Goal: Task Accomplishment & Management: Complete application form

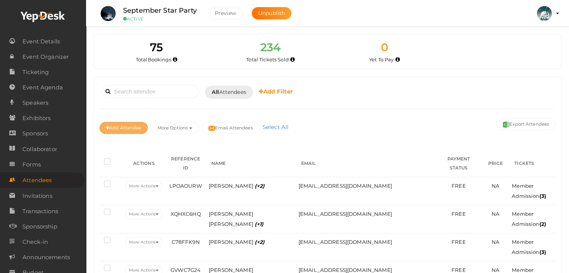
click at [119, 122] on button "Add Attendee" at bounding box center [124, 128] width 48 height 12
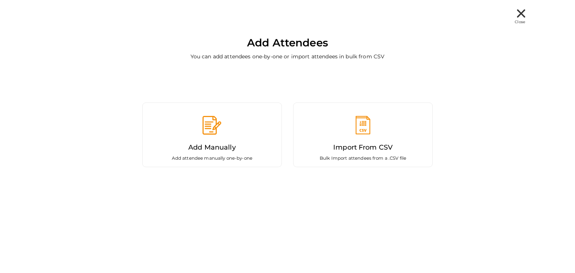
click at [77, 80] on div "Add Manually Add attendee manually one-by-one Import From CSV Bulk Import atten…" at bounding box center [287, 124] width 453 height 116
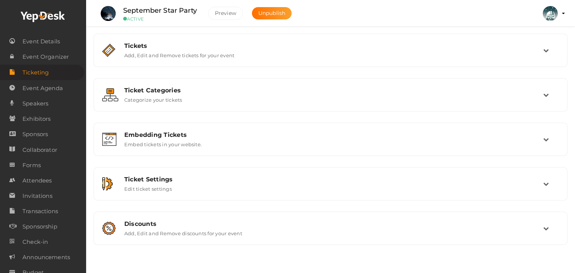
click at [45, 69] on span "Ticketing" at bounding box center [35, 72] width 26 height 15
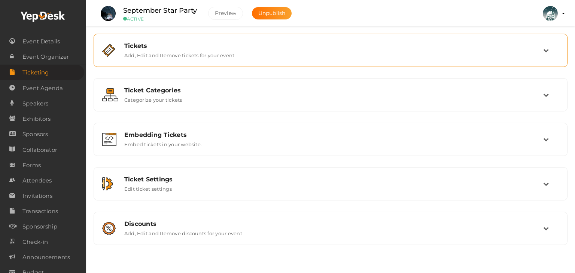
click at [128, 51] on label "Add, Edit and Remove tickets for your event" at bounding box center [179, 53] width 110 height 9
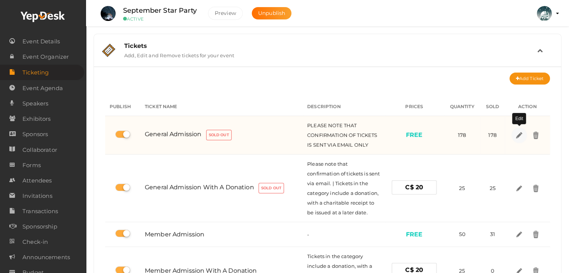
click at [519, 134] on img at bounding box center [519, 135] width 9 height 9
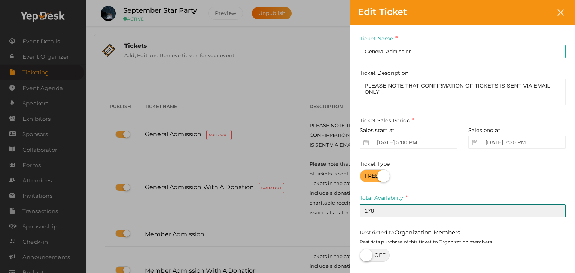
click at [386, 217] on input "178" at bounding box center [463, 210] width 206 height 13
type input "182"
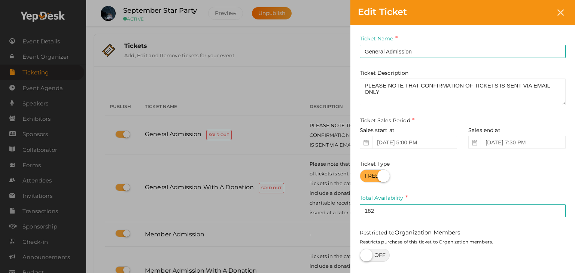
scroll to position [61, 0]
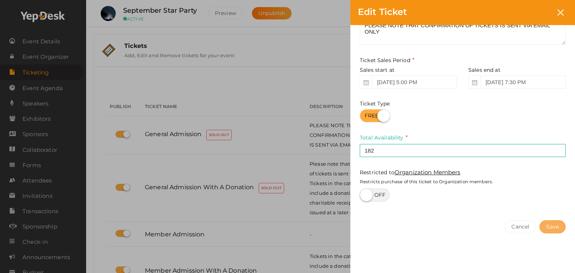
click at [550, 226] on button "Save" at bounding box center [552, 226] width 26 height 13
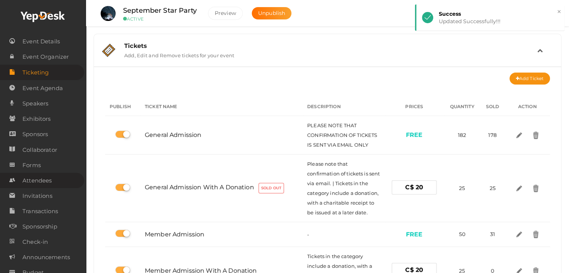
click at [39, 183] on span "Attendees" at bounding box center [36, 180] width 29 height 15
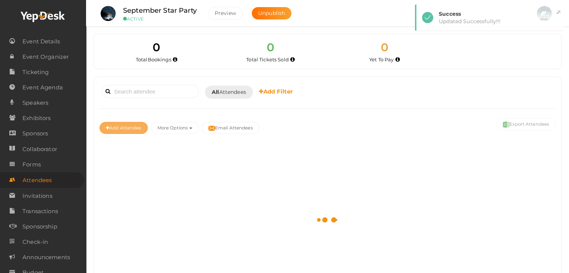
click at [118, 126] on button "Add Attendee" at bounding box center [124, 128] width 48 height 12
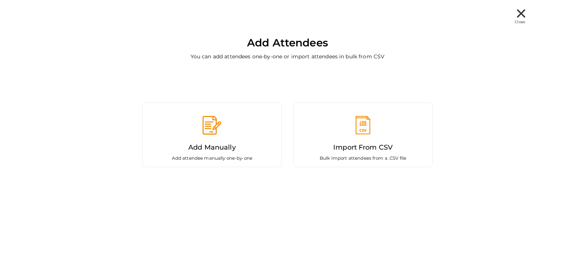
click at [213, 137] on div "Add Manually Add attendee manually one-by-one" at bounding box center [212, 135] width 140 height 65
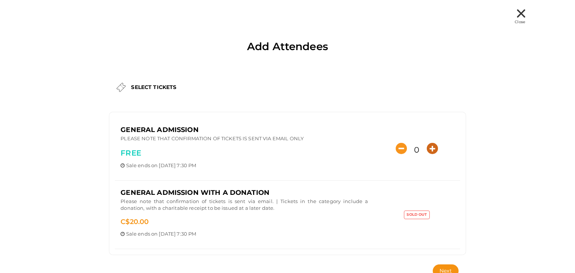
click at [433, 146] on icon "button" at bounding box center [432, 148] width 11 height 11
type input "4"
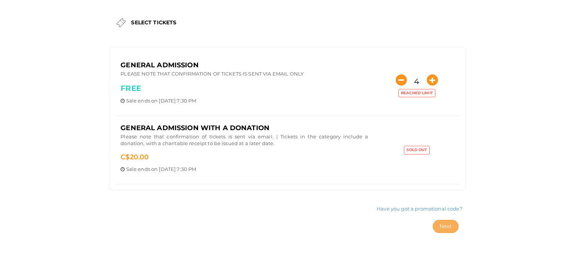
click at [442, 223] on span "Next" at bounding box center [445, 226] width 12 height 7
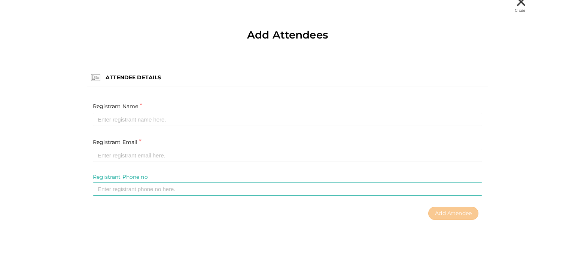
scroll to position [12, 0]
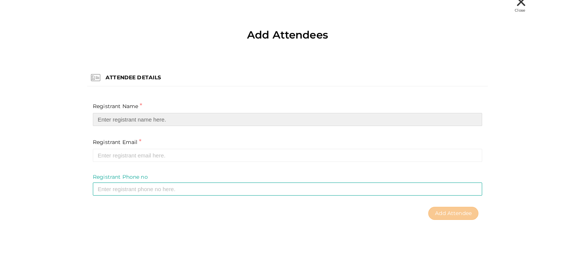
click at [140, 116] on input "text" at bounding box center [287, 119] width 389 height 13
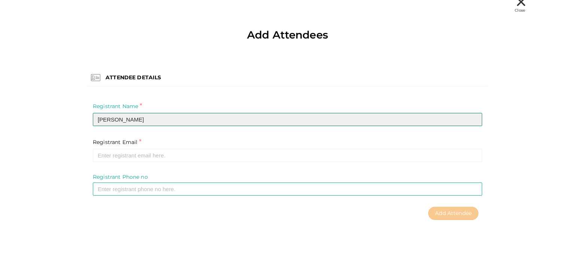
type input "Juhree Zimmerman"
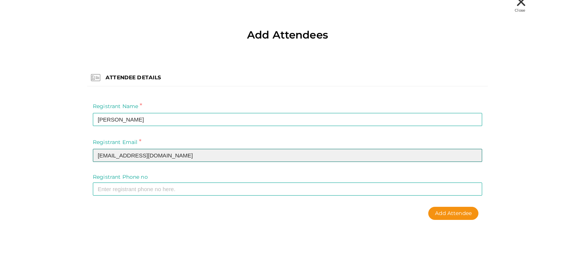
type input "juhree@gmail.com"
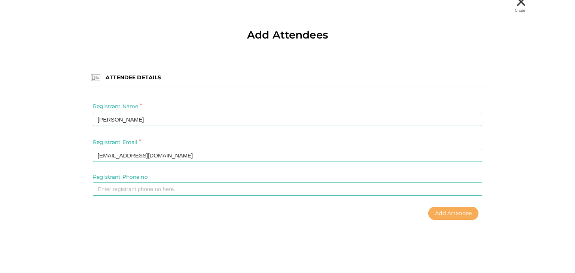
click at [452, 208] on button "Add Attendee" at bounding box center [453, 213] width 50 height 13
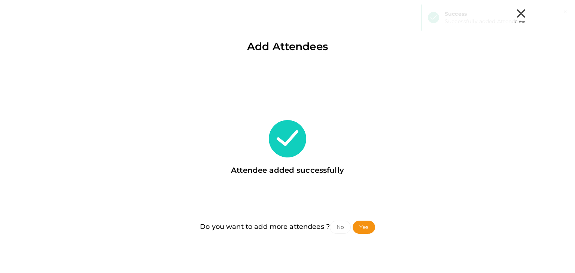
scroll to position [0, 0]
click at [341, 229] on button "No" at bounding box center [340, 227] width 21 height 13
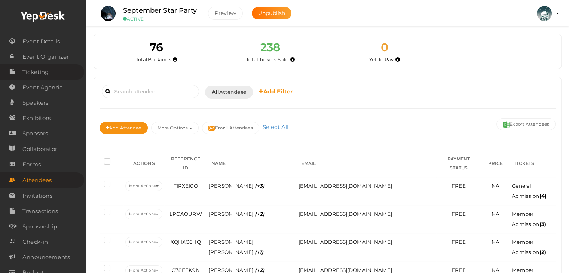
click at [39, 74] on span "Ticketing" at bounding box center [35, 72] width 26 height 15
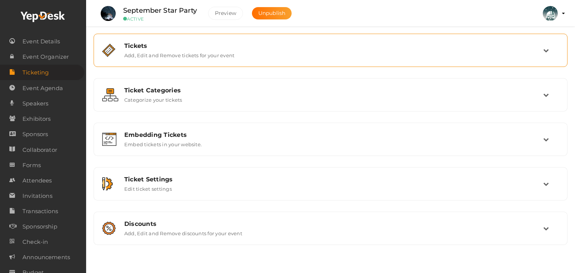
click at [273, 53] on div "Tickets Add, Edit and Remove tickets for your event" at bounding box center [331, 50] width 424 height 16
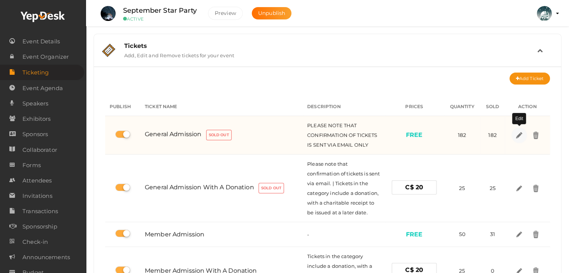
click at [519, 135] on img at bounding box center [519, 135] width 9 height 9
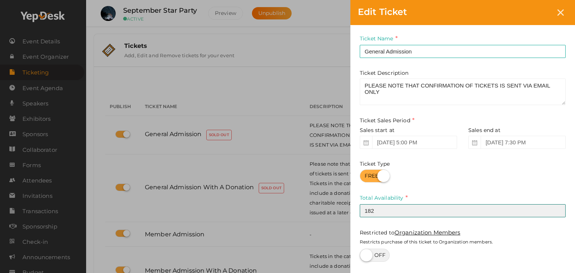
click at [382, 211] on input "182" at bounding box center [463, 210] width 206 height 13
type input "188"
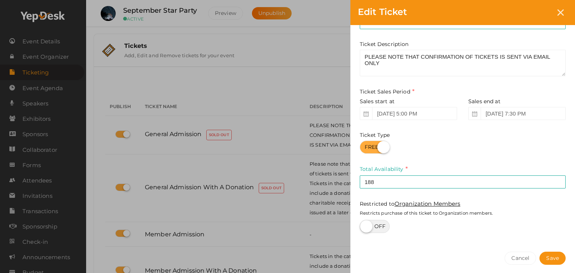
scroll to position [61, 0]
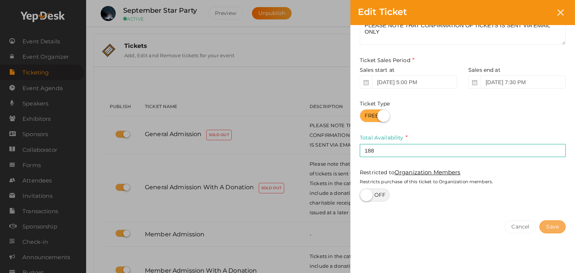
click at [550, 223] on button "Save" at bounding box center [552, 226] width 26 height 13
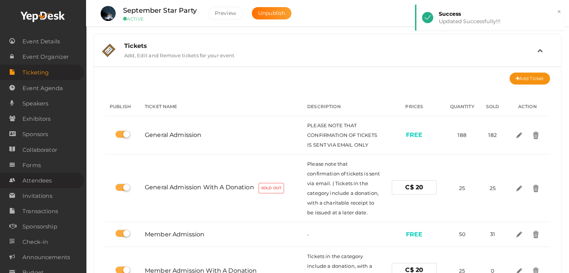
click at [49, 181] on span "Attendees" at bounding box center [36, 180] width 29 height 15
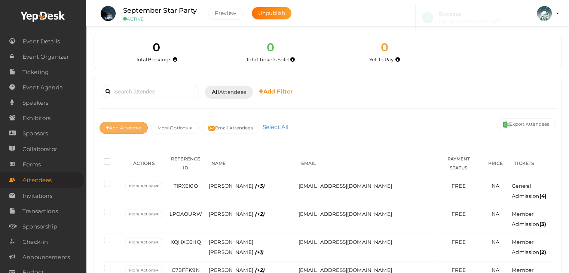
click at [123, 132] on button "Add Attendee" at bounding box center [124, 128] width 48 height 12
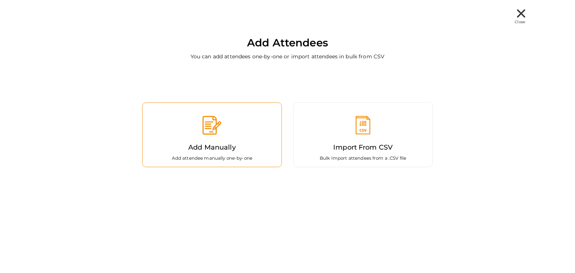
click at [253, 133] on div "Add Manually Add attendee manually one-by-one" at bounding box center [212, 135] width 140 height 65
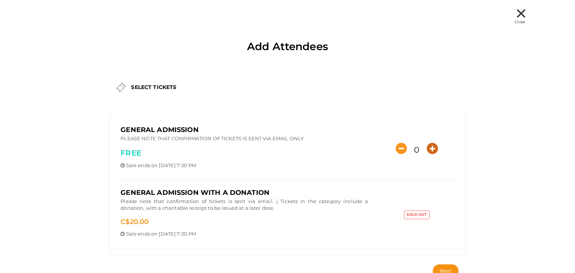
click at [427, 151] on icon "button" at bounding box center [432, 148] width 11 height 11
type input "2"
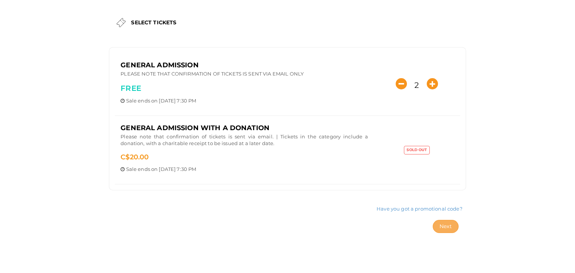
click at [445, 227] on span "Next" at bounding box center [445, 226] width 12 height 7
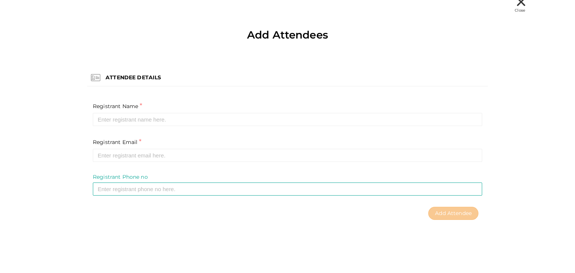
scroll to position [12, 0]
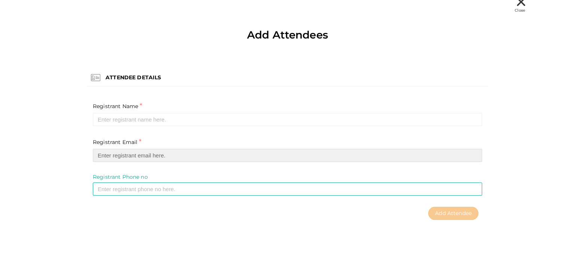
click at [127, 154] on input "email" at bounding box center [287, 155] width 389 height 13
paste input "mail@shawnwagar.com"
type input "mail@shawnwagar.com"
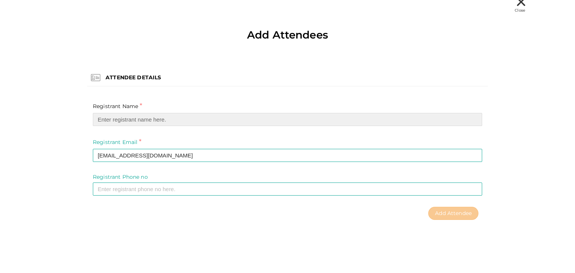
click at [114, 122] on input "text" at bounding box center [287, 119] width 389 height 13
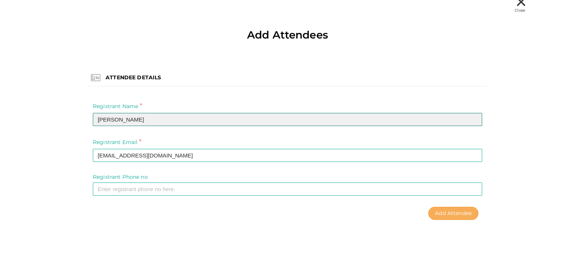
type input "Shawn Wagar"
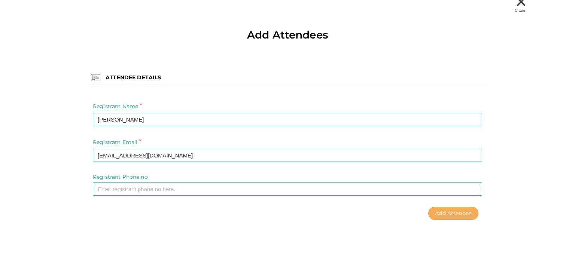
click at [446, 213] on span "Add Attendee" at bounding box center [453, 213] width 37 height 7
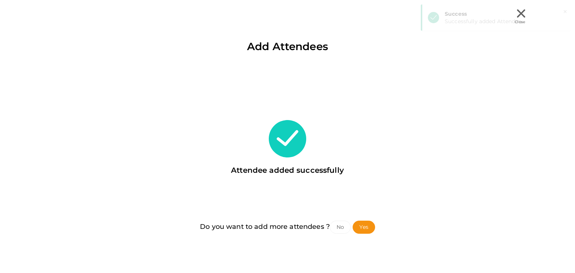
scroll to position [0, 0]
click at [365, 226] on button "Yes" at bounding box center [363, 227] width 22 height 13
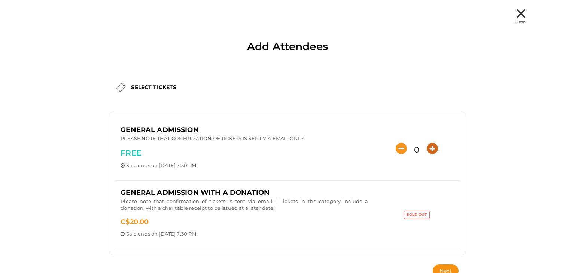
click at [432, 146] on icon "button" at bounding box center [432, 148] width 11 height 11
type input "2"
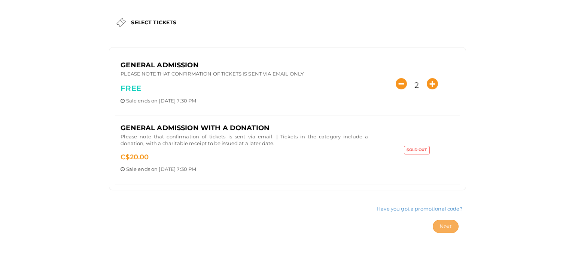
click at [445, 224] on span "Next" at bounding box center [445, 226] width 12 height 7
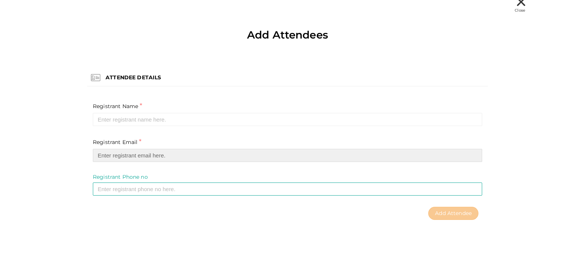
click at [143, 153] on input "email" at bounding box center [287, 155] width 389 height 13
paste input "jerryhevesi@gmail.com"
type input "jerryhevesi@gmail.com"
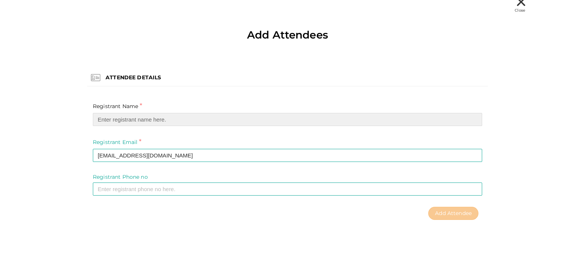
click at [119, 120] on input "text" at bounding box center [287, 119] width 389 height 13
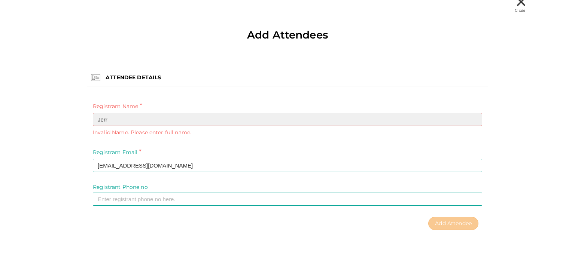
type input "Jerry Hevesi"
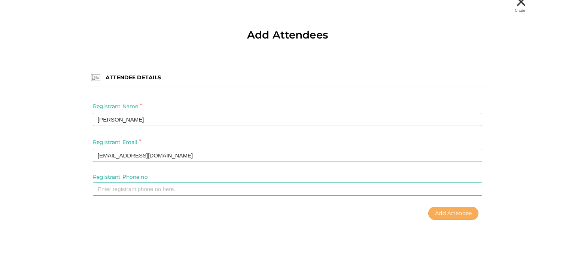
click at [436, 215] on span "Add Attendee" at bounding box center [453, 213] width 37 height 7
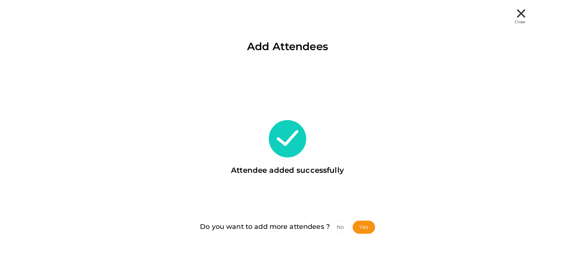
scroll to position [0, 0]
click at [365, 228] on button "Yes" at bounding box center [363, 227] width 22 height 13
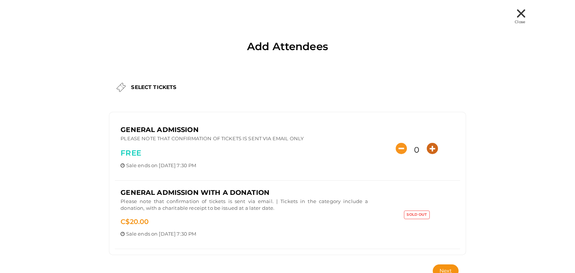
click at [434, 151] on icon "button" at bounding box center [432, 148] width 11 height 11
click at [434, 152] on icon "button" at bounding box center [432, 148] width 11 height 11
type input "2"
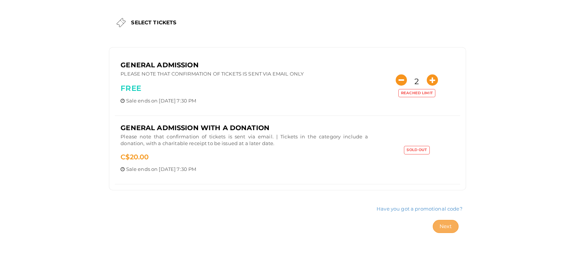
click at [442, 220] on button "Next" at bounding box center [446, 226] width 26 height 13
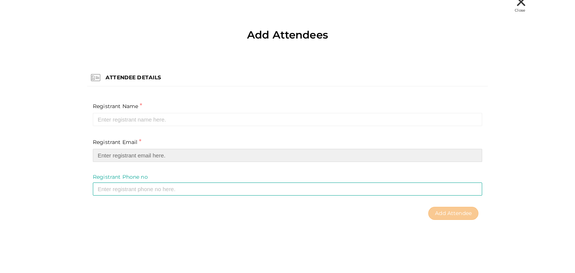
click at [130, 156] on input "email" at bounding box center [287, 155] width 389 height 13
paste input "[EMAIL_ADDRESS][DOMAIN_NAME]"
type input "[EMAIL_ADDRESS][DOMAIN_NAME]"
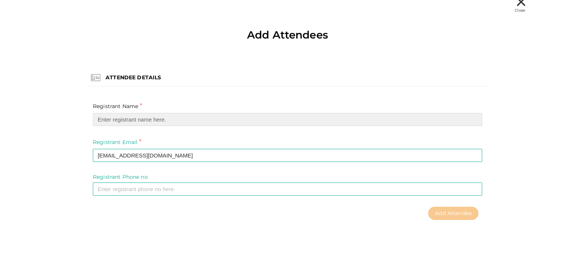
click at [106, 115] on input "text" at bounding box center [287, 119] width 389 height 13
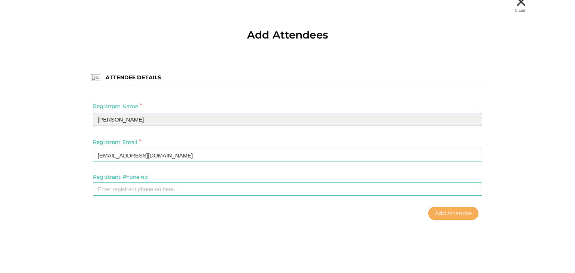
type input "[PERSON_NAME]"
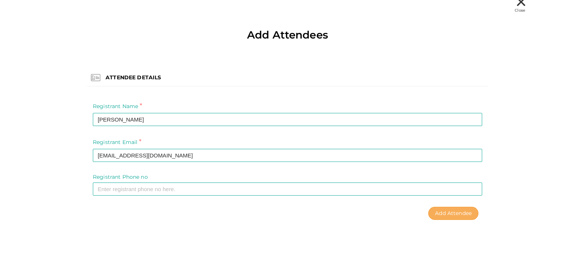
click at [449, 214] on span "Add Attendee" at bounding box center [453, 213] width 37 height 7
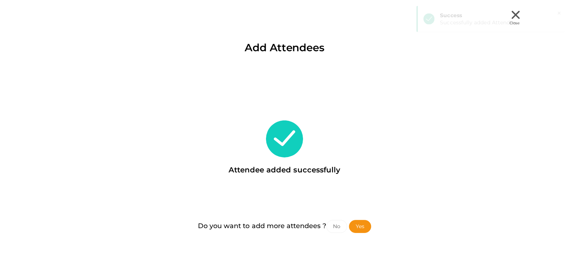
scroll to position [0, 0]
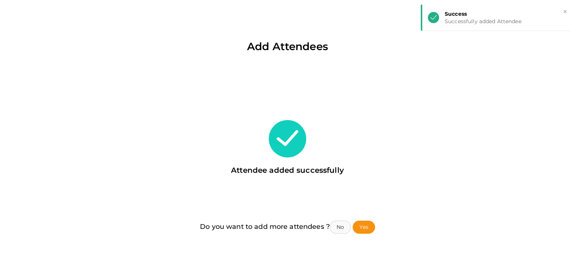
click at [340, 227] on button "No" at bounding box center [340, 227] width 21 height 13
